Goal: Task Accomplishment & Management: Manage account settings

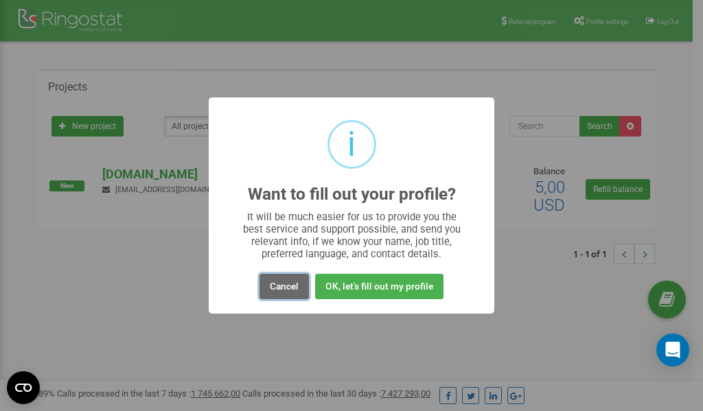
click at [286, 288] on button "Cancel" at bounding box center [283, 286] width 49 height 25
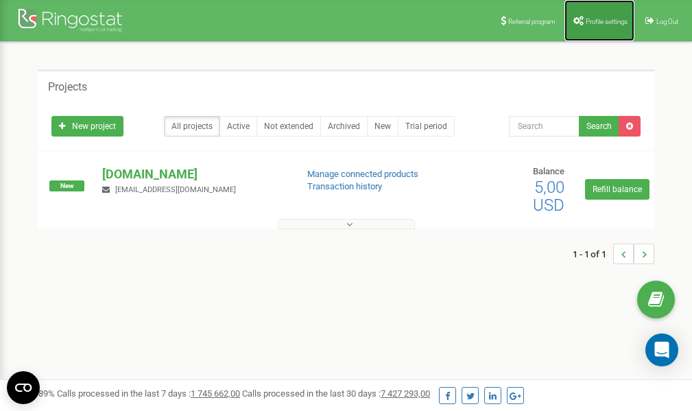
click at [598, 28] on link "Profile settings" at bounding box center [600, 20] width 70 height 41
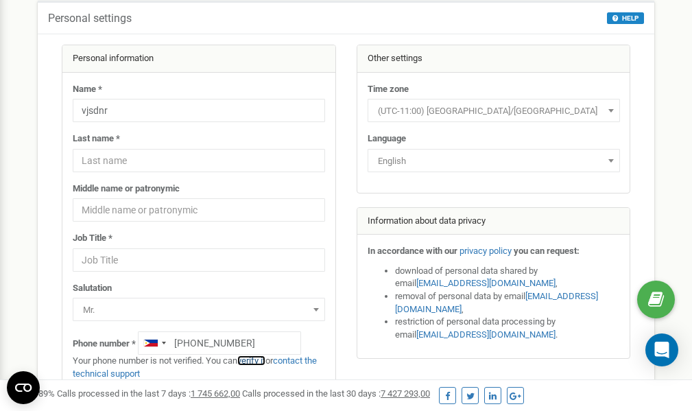
click at [255, 363] on link "verify it" at bounding box center [251, 360] width 28 height 10
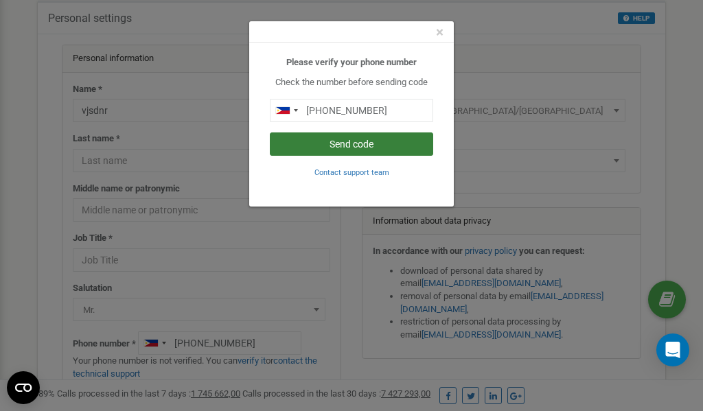
click at [346, 144] on button "Send code" at bounding box center [351, 143] width 163 height 23
